Goal: Task Accomplishment & Management: Complete application form

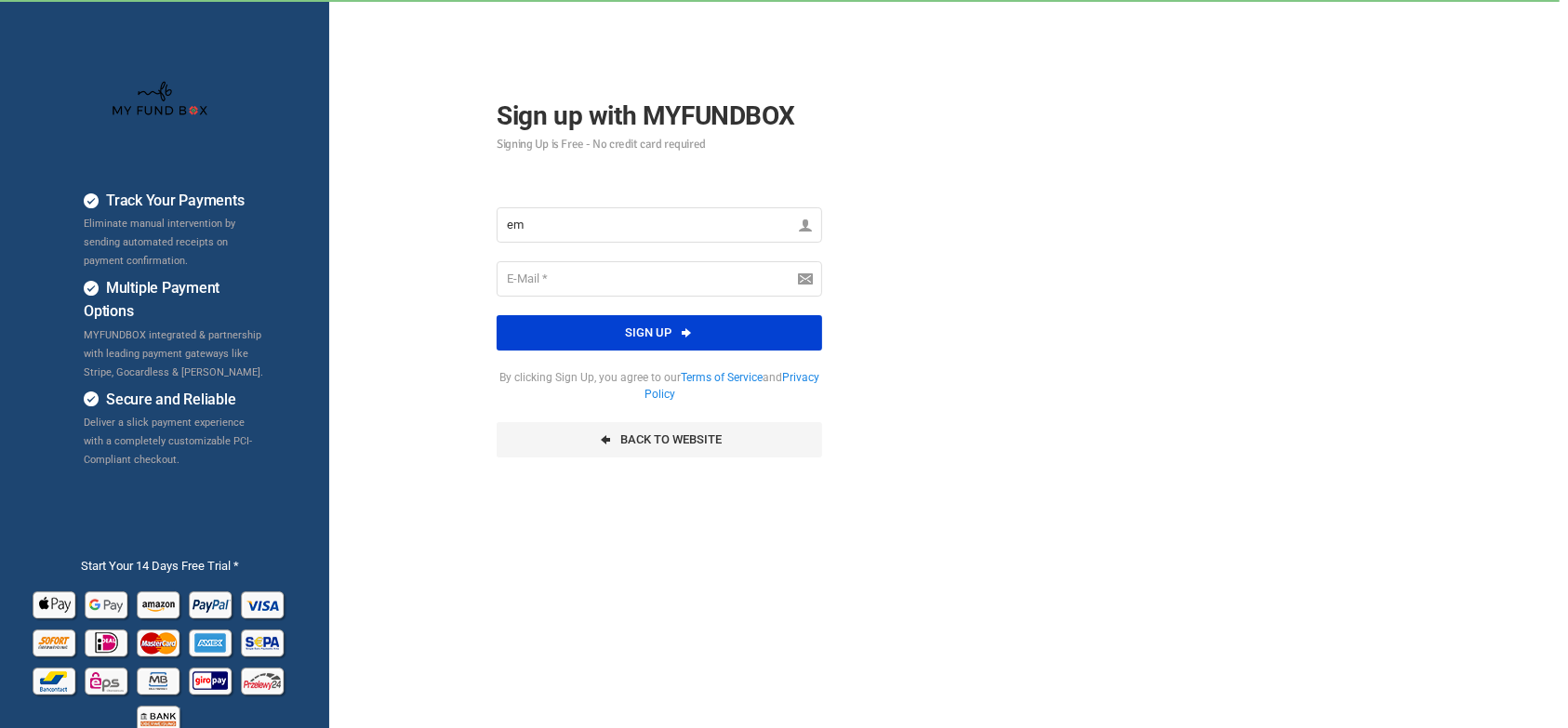
type input "e"
type input "xero testing"
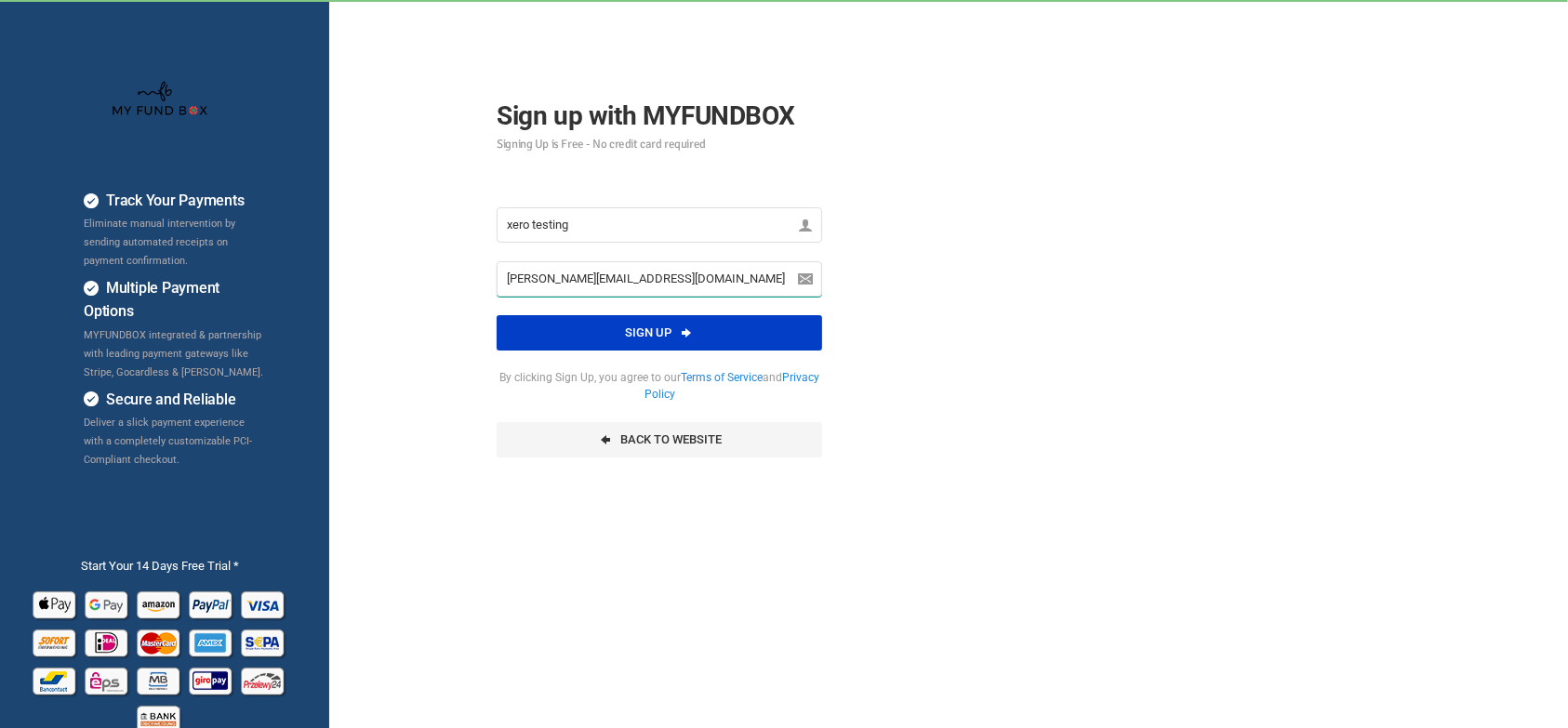
type input "[PERSON_NAME][EMAIL_ADDRESS][DOMAIN_NAME]"
click at [700, 332] on button "Sign up" at bounding box center [659, 333] width 326 height 35
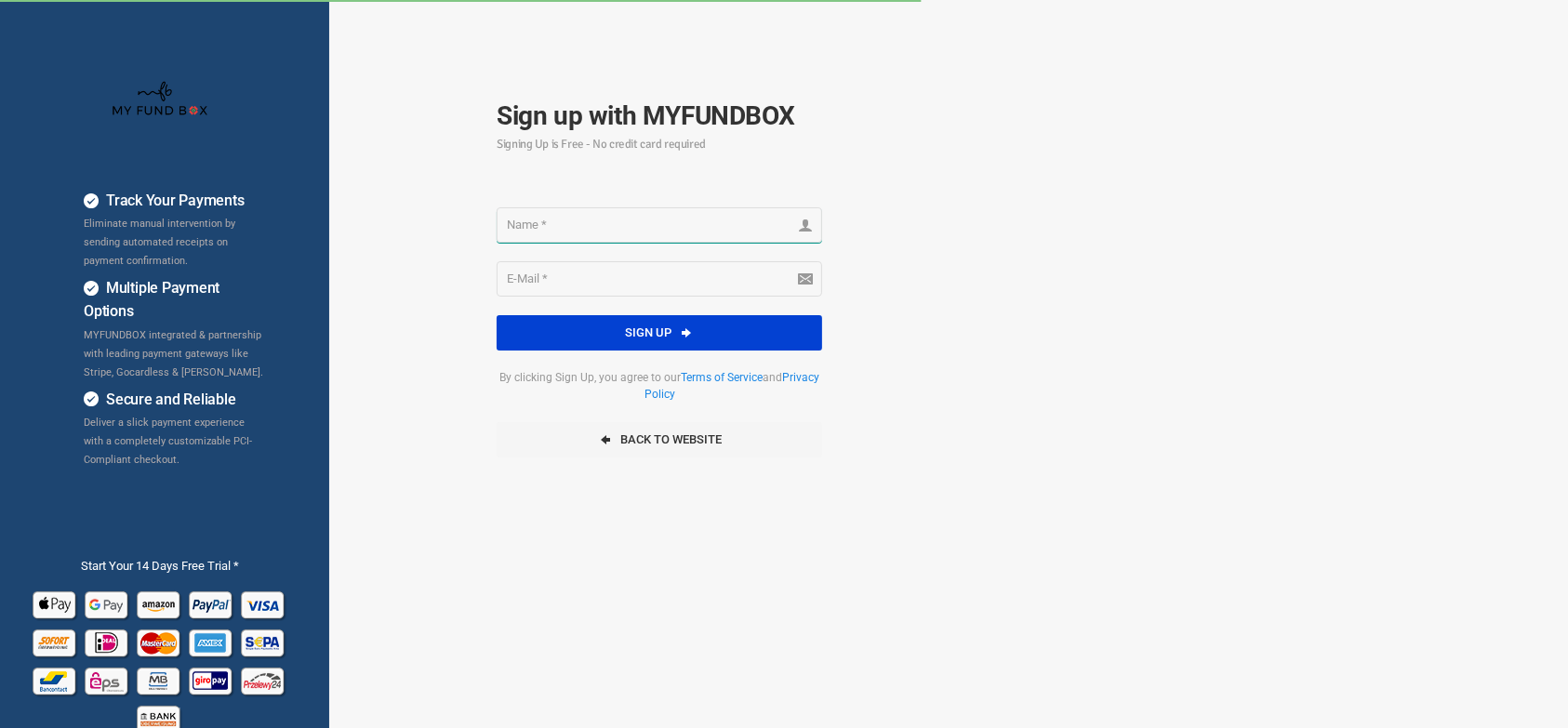
click at [566, 226] on input "text" at bounding box center [659, 224] width 326 height 35
type input "xero"
